Goal: Check status: Check status

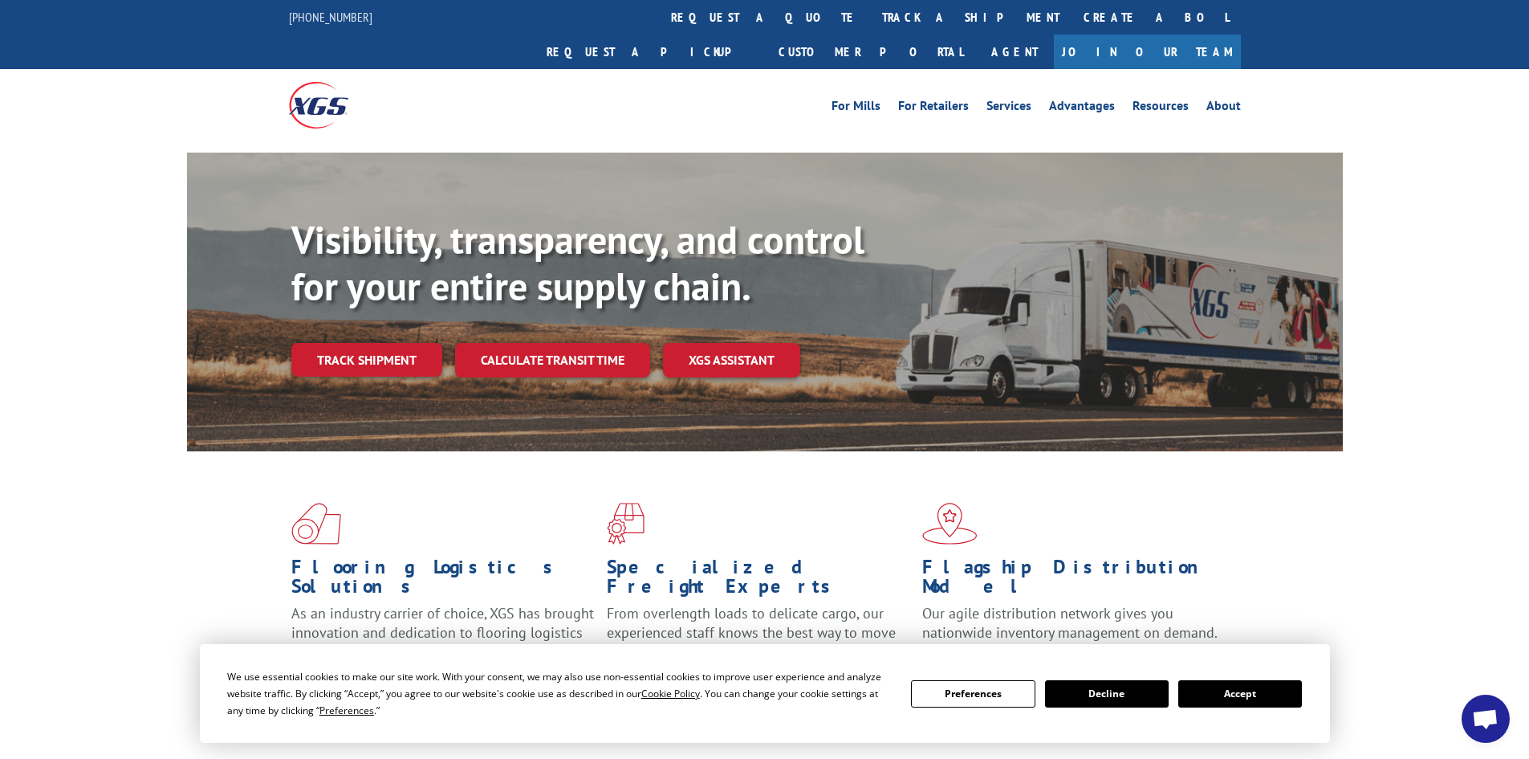
click at [145, 563] on div "Flooring Logistics Solutions As an industry carrier of choice, XGS has brought …" at bounding box center [764, 612] width 1529 height 323
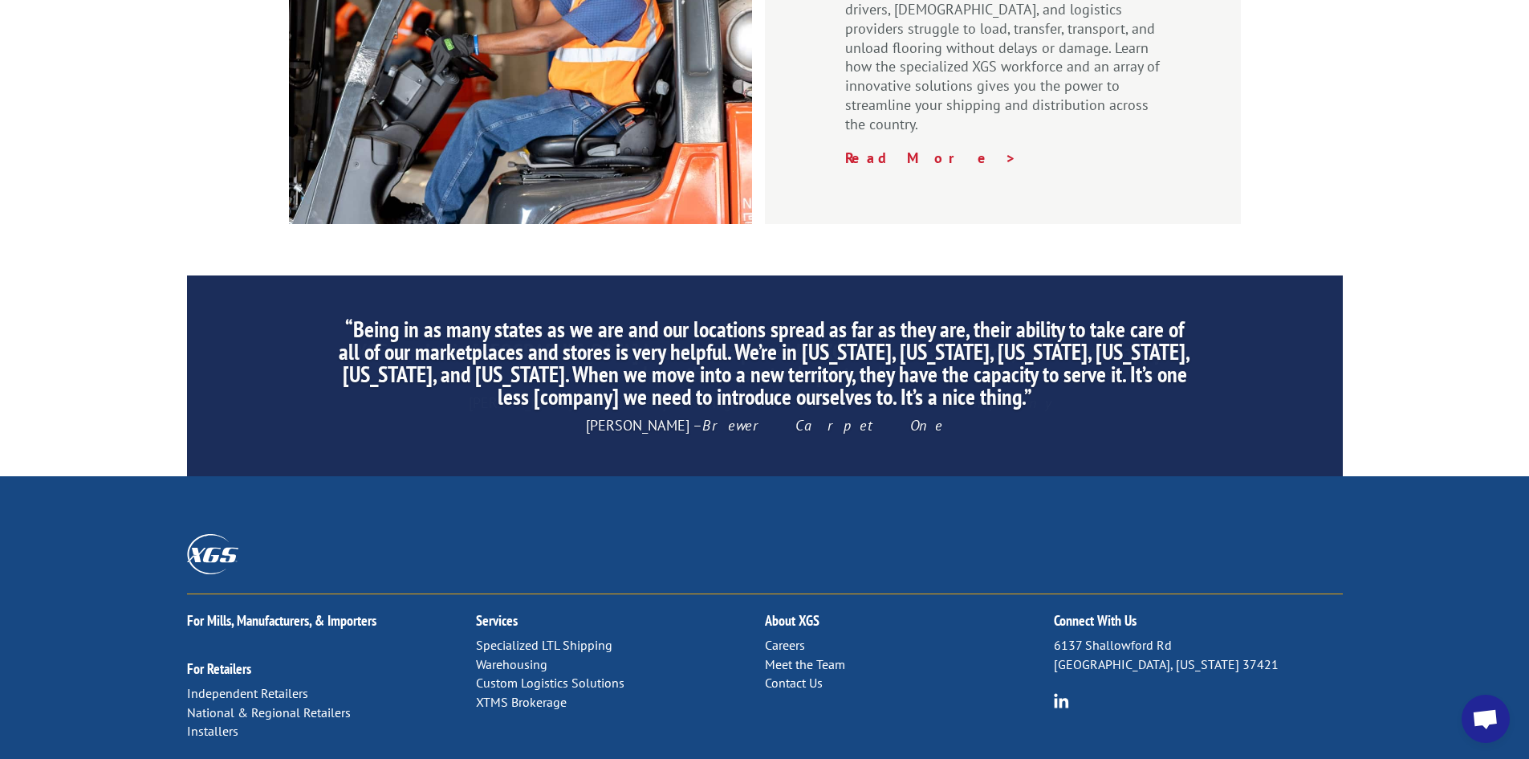
scroll to position [2419, 0]
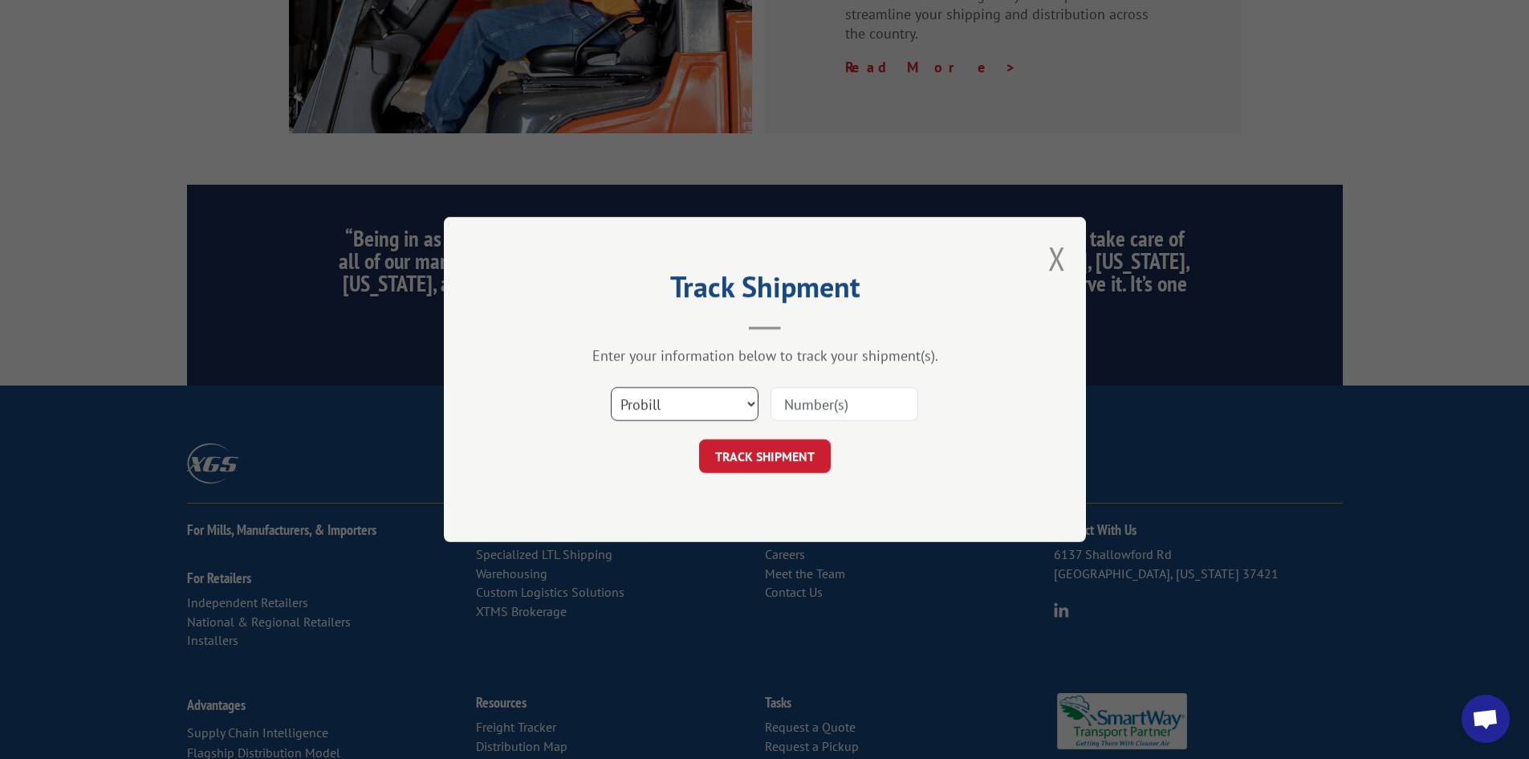
click at [683, 402] on select "Select category... Probill BOL PO" at bounding box center [685, 404] width 148 height 34
select select "bol"
click at [611, 387] on select "Select category... Probill BOL PO" at bounding box center [685, 404] width 148 height 34
click at [849, 406] on input at bounding box center [845, 404] width 148 height 34
paste input "5569343"
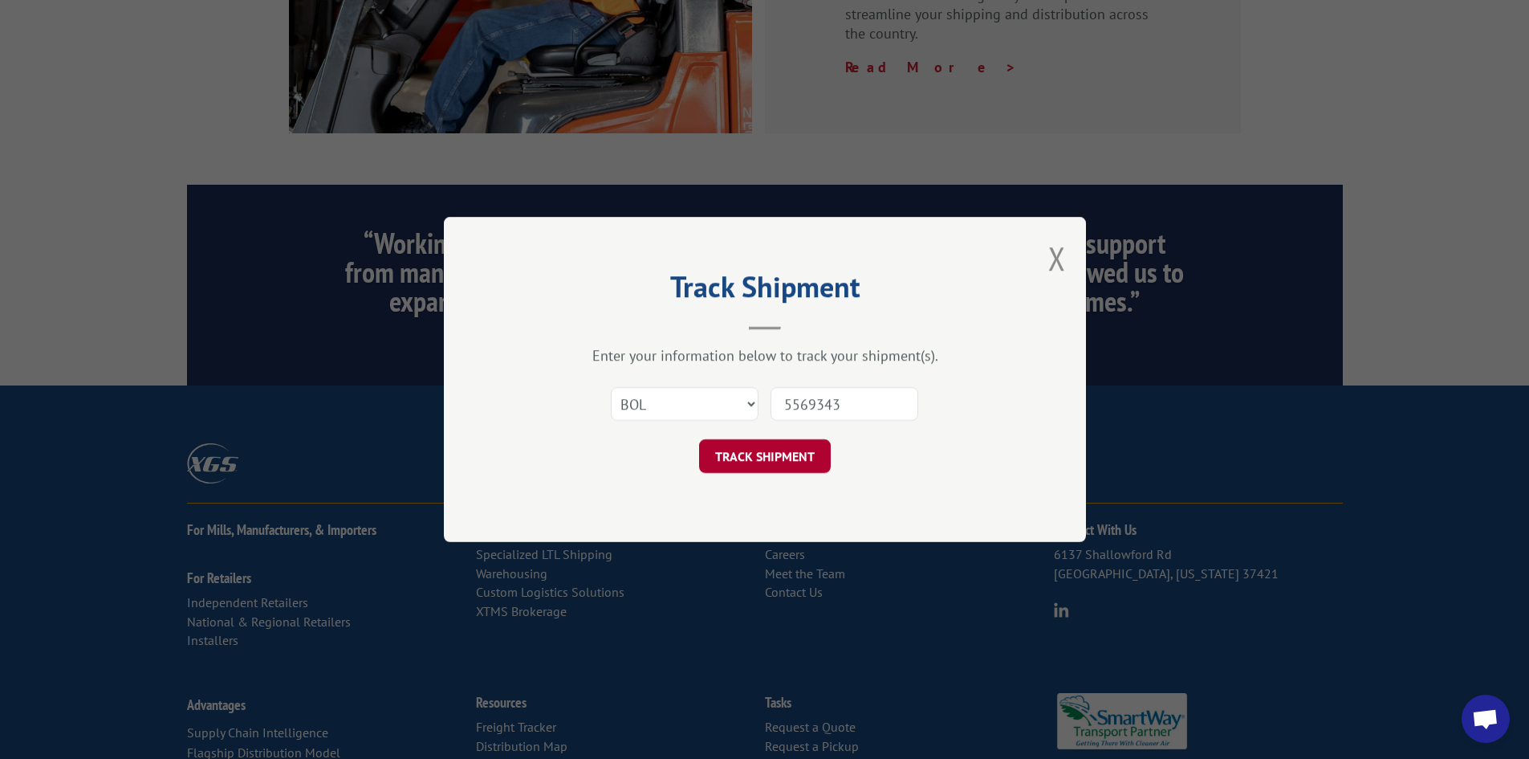
type input "5569343"
click at [807, 450] on button "TRACK SHIPMENT" at bounding box center [765, 456] width 132 height 34
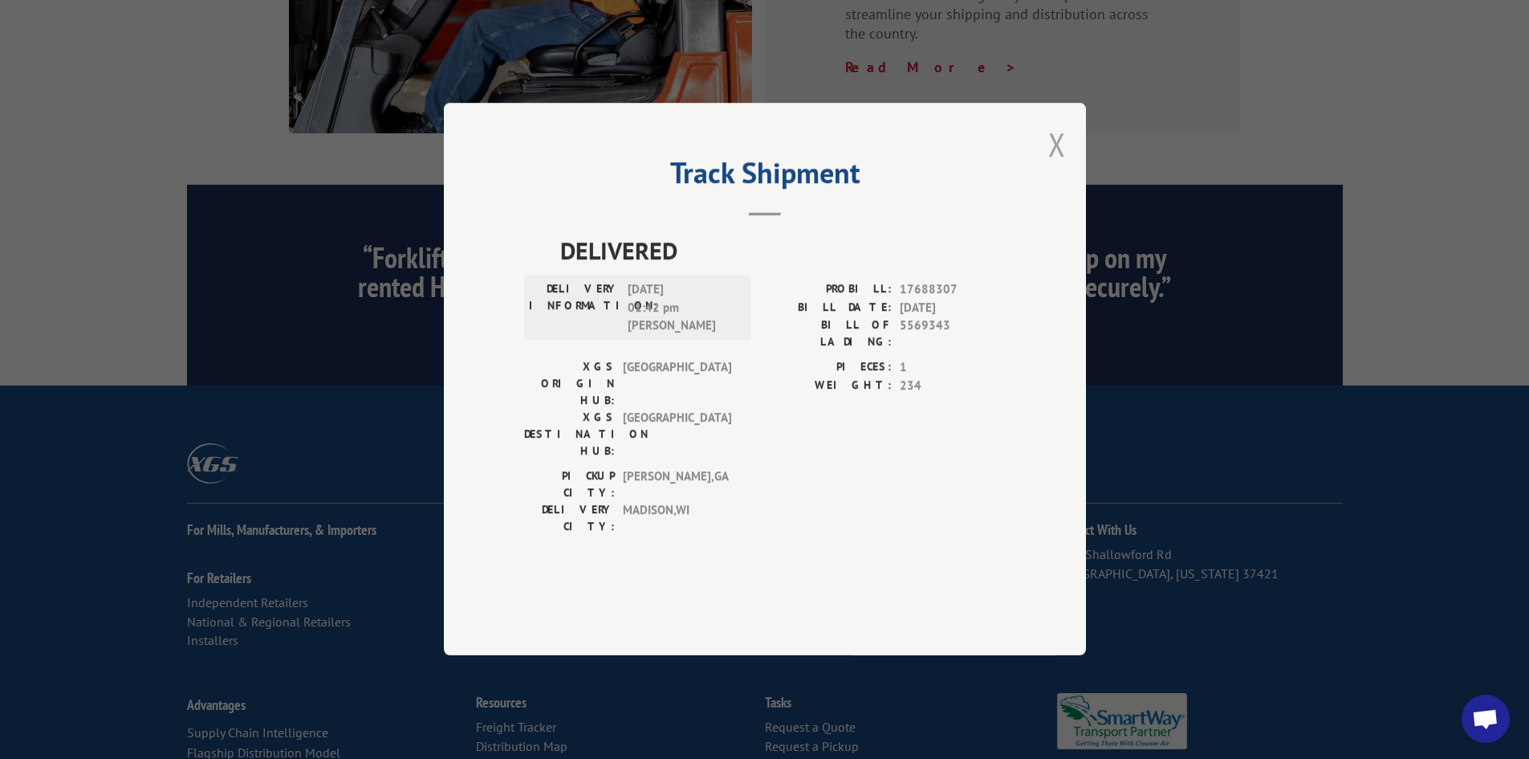
click at [1059, 165] on button "Close modal" at bounding box center [1057, 144] width 18 height 43
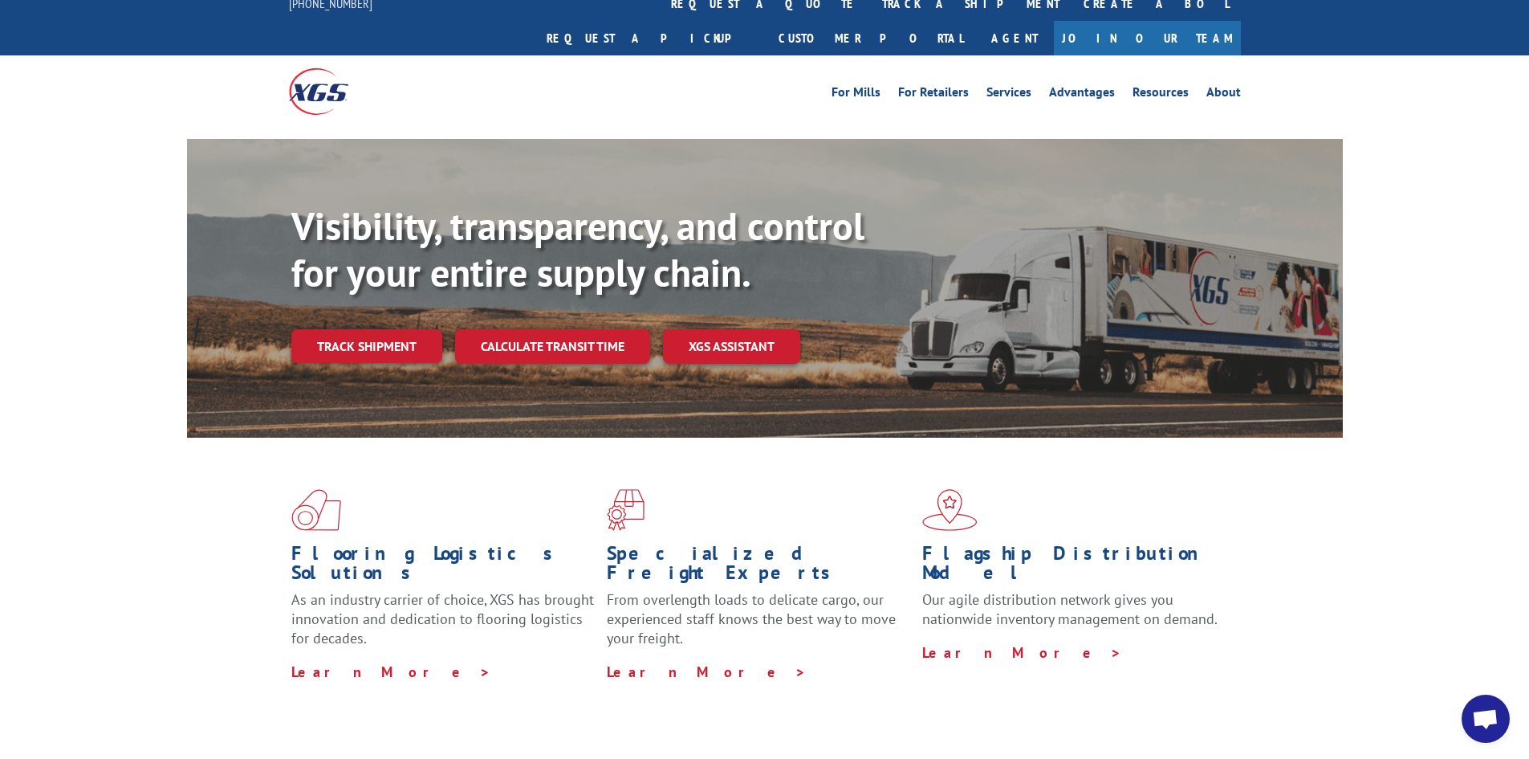
scroll to position [0, 0]
